Goal: Navigation & Orientation: Find specific page/section

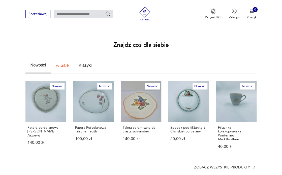
click at [233, 166] on p "Zobacz wszystkie produkty" at bounding box center [222, 167] width 56 height 3
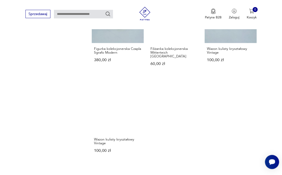
scroll to position [568, 0]
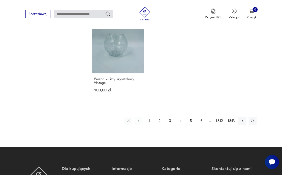
click at [159, 117] on button "2" at bounding box center [160, 121] width 8 height 8
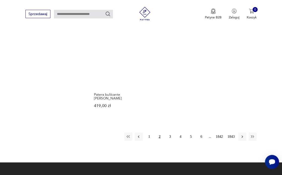
scroll to position [562, 0]
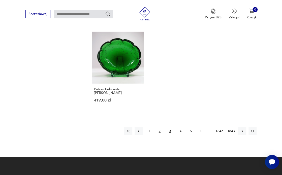
click at [170, 127] on button "3" at bounding box center [170, 131] width 8 height 8
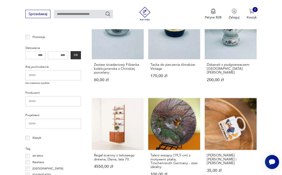
scroll to position [221, 0]
